Goal: Transaction & Acquisition: Purchase product/service

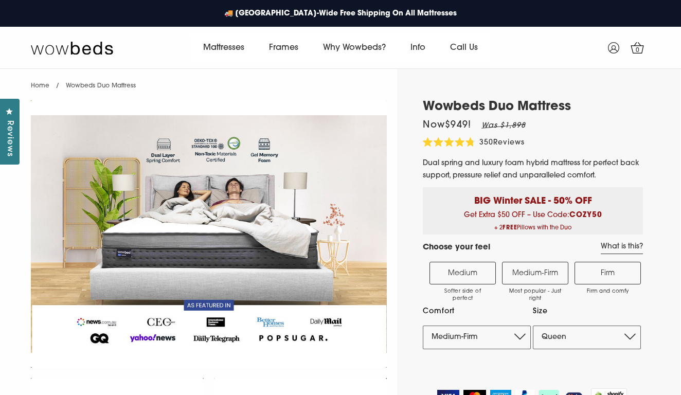
select select "Medium-Firm"
select select "Queen"
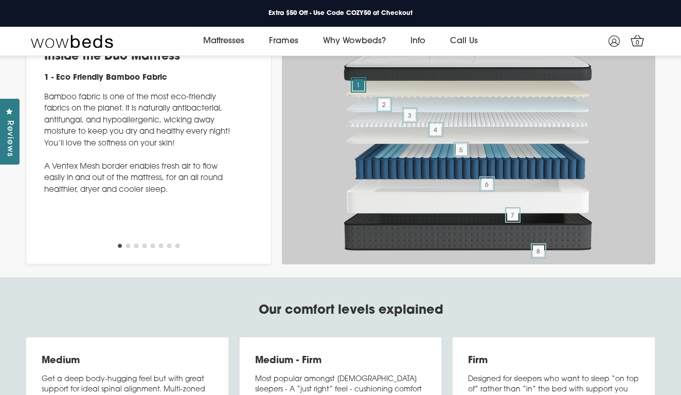
scroll to position [3511, 0]
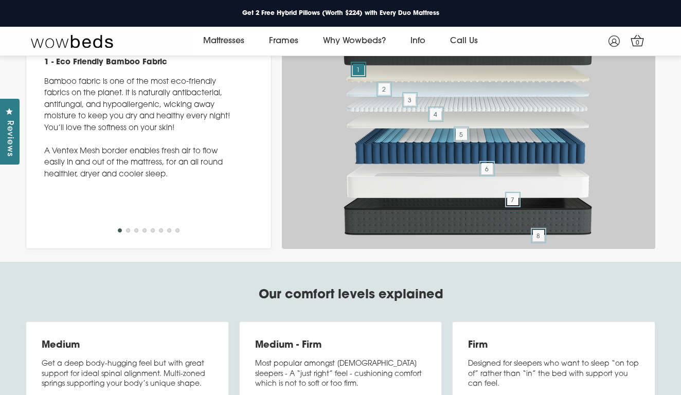
click at [127, 233] on button "2" at bounding box center [128, 230] width 4 height 4
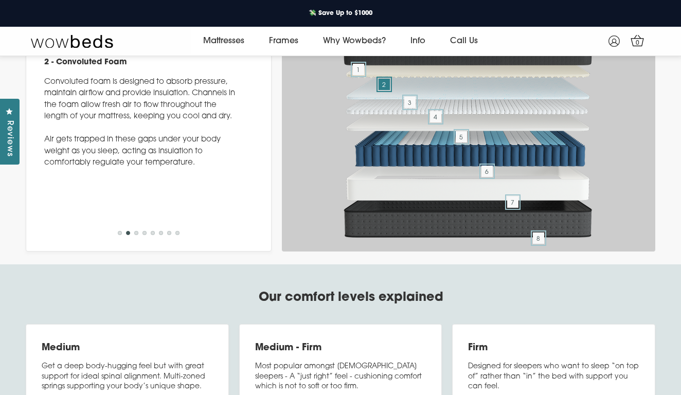
click at [134, 235] on button "3" at bounding box center [136, 233] width 4 height 4
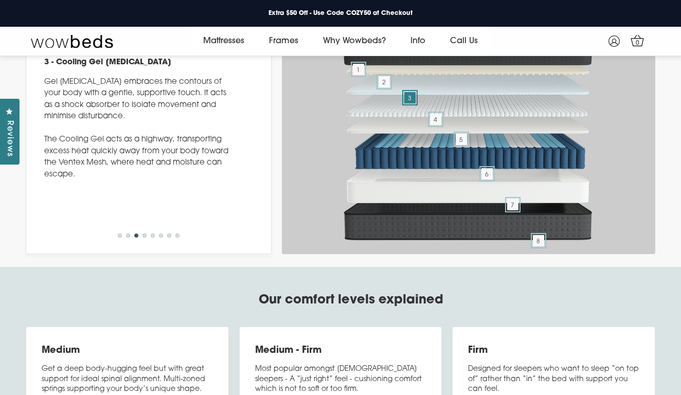
click at [143, 238] on button "4" at bounding box center [145, 236] width 4 height 4
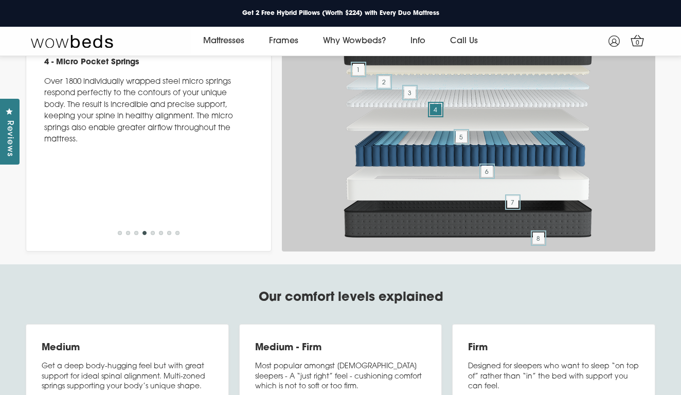
click at [151, 235] on button "5" at bounding box center [153, 233] width 4 height 4
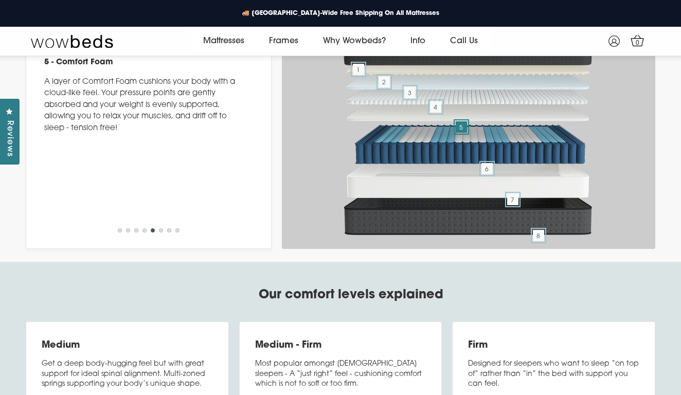
click at [159, 233] on button "6" at bounding box center [161, 230] width 4 height 4
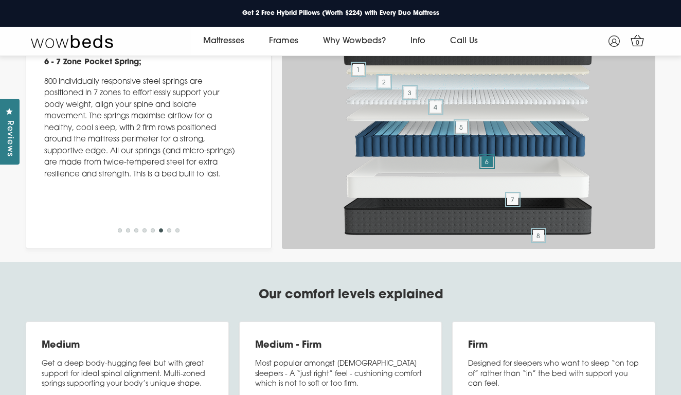
click at [166, 238] on ul "1 2 3 4 5 6 7 8" at bounding box center [149, 232] width 66 height 11
click at [169, 233] on button "7" at bounding box center [169, 230] width 4 height 4
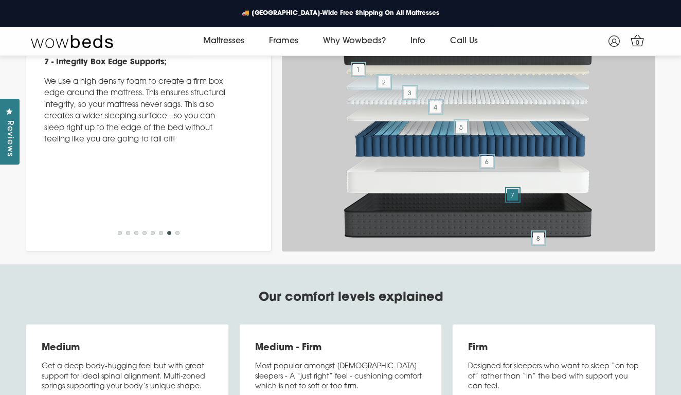
click at [161, 235] on button "6" at bounding box center [161, 233] width 4 height 4
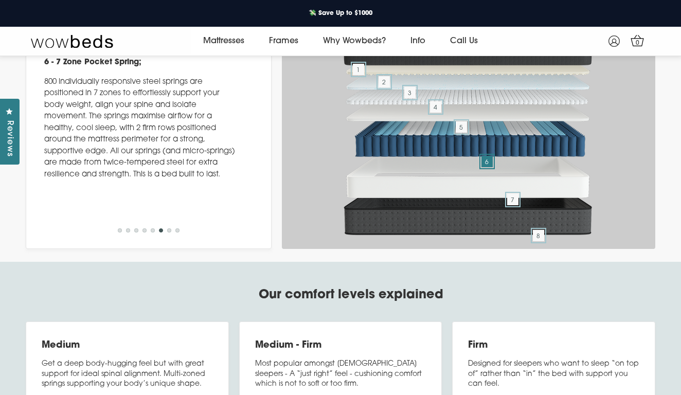
click at [176, 233] on button "8" at bounding box center [177, 230] width 4 height 4
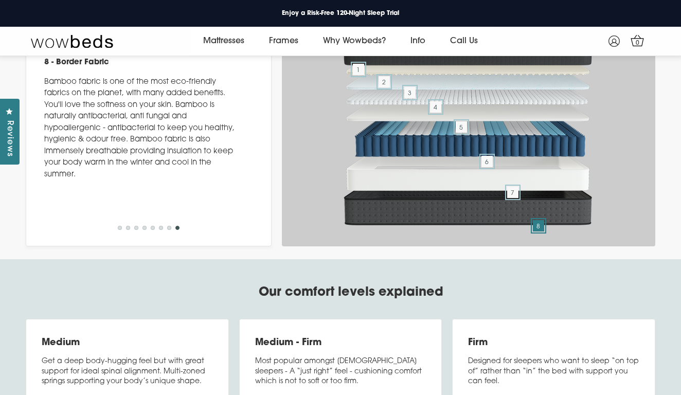
click at [118, 230] on button "1" at bounding box center [120, 228] width 4 height 4
